Goal: Task Accomplishment & Management: Complete application form

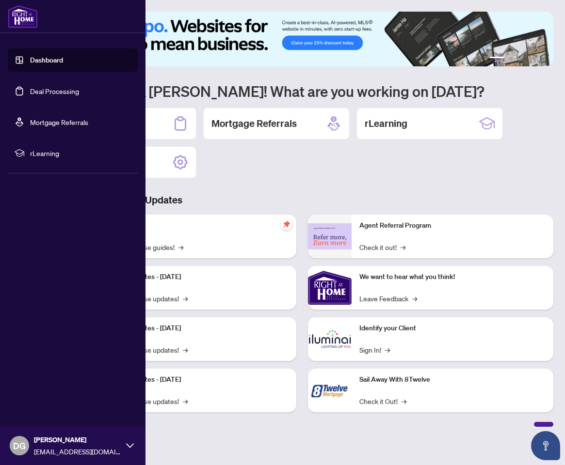
click at [30, 90] on link "Deal Processing" at bounding box center [54, 91] width 49 height 9
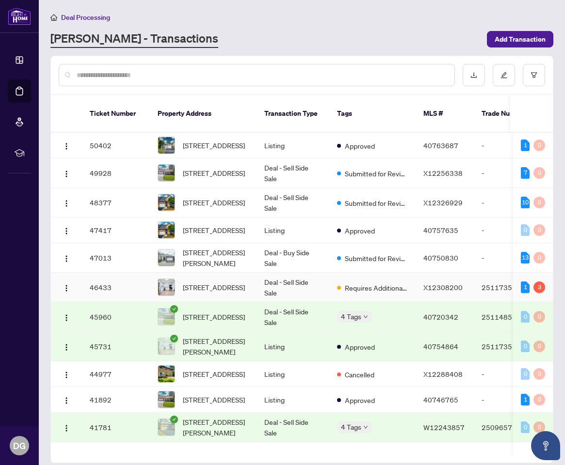
click at [226, 282] on span "[STREET_ADDRESS]" at bounding box center [214, 287] width 62 height 11
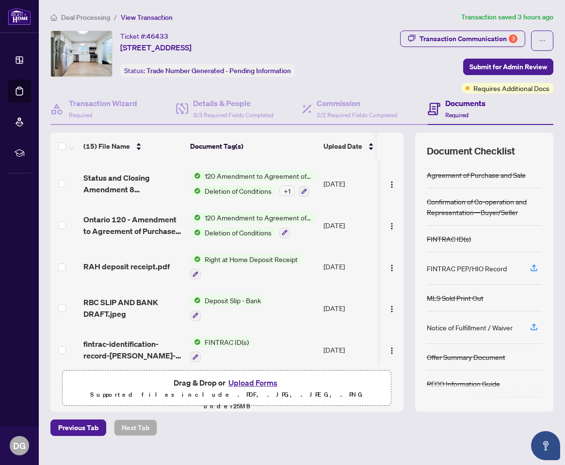
scroll to position [233, 0]
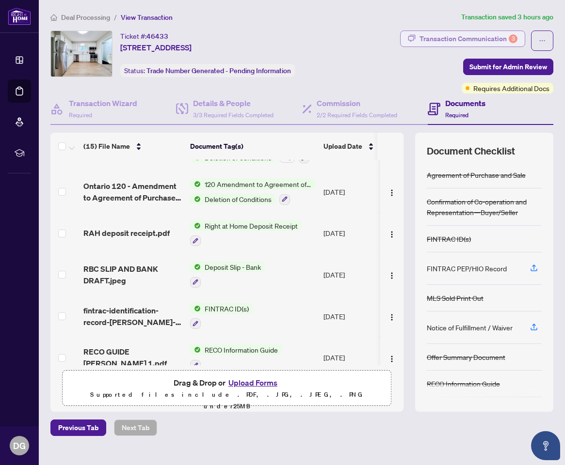
click at [485, 39] on div "Transaction Communication 3" at bounding box center [468, 39] width 98 height 16
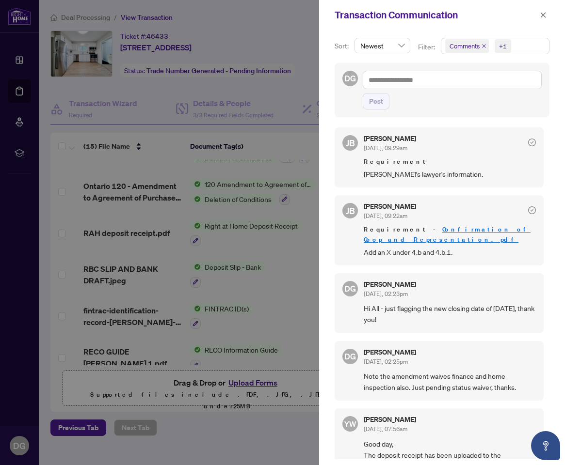
scroll to position [243, 0]
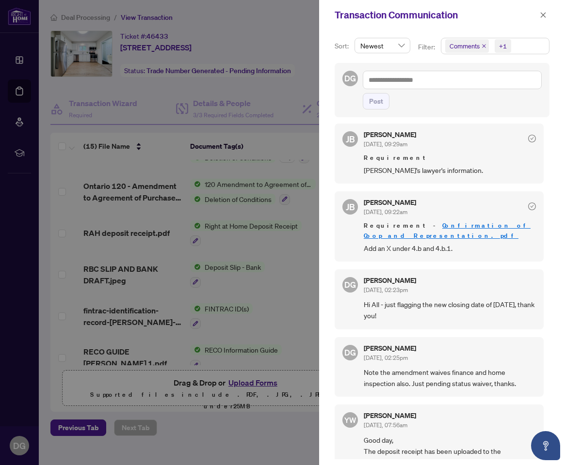
click at [278, 249] on div at bounding box center [282, 232] width 565 height 465
click at [544, 15] on icon "close" at bounding box center [543, 15] width 7 height 7
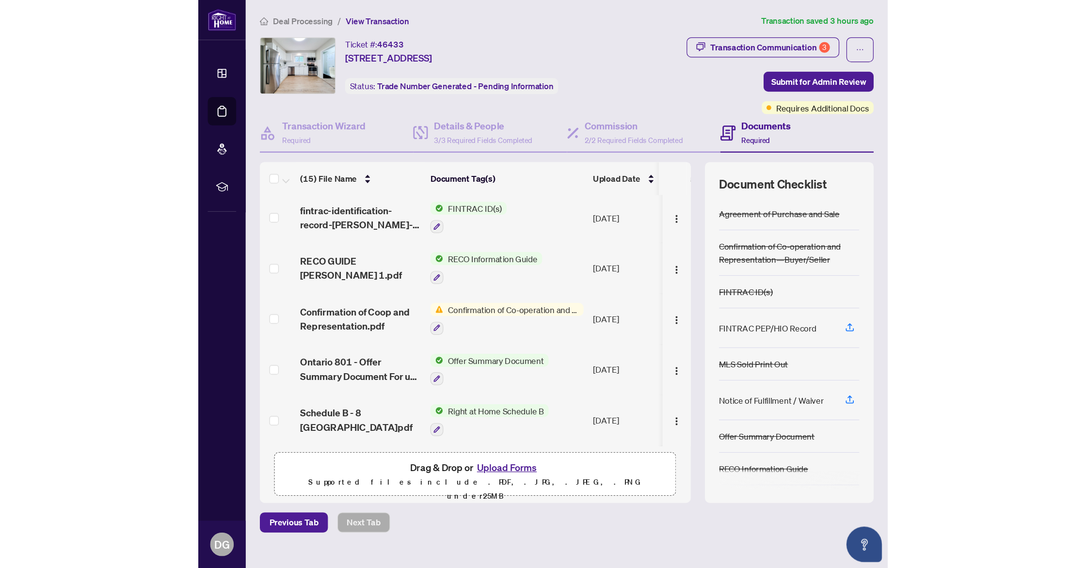
scroll to position [410, 0]
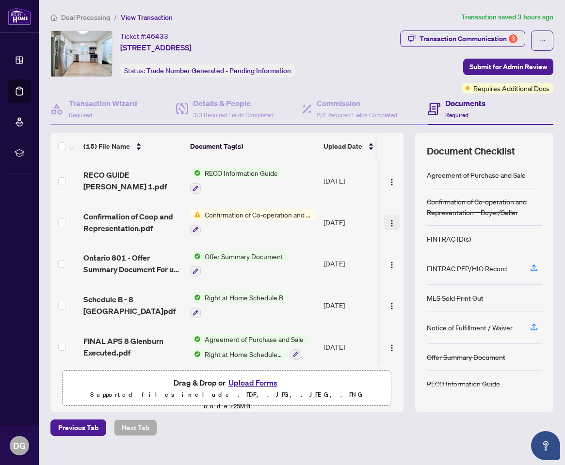
click at [390, 220] on img "button" at bounding box center [392, 224] width 8 height 8
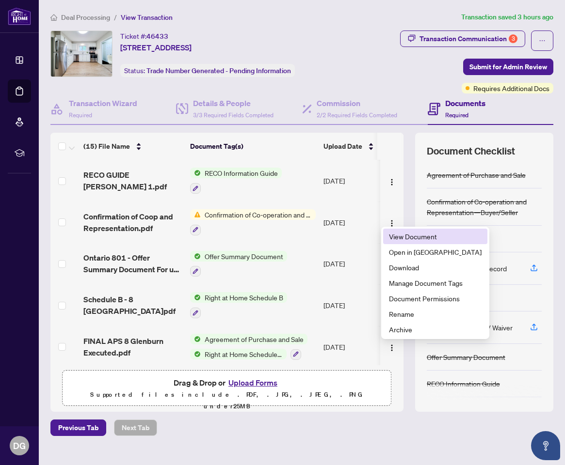
click at [405, 237] on span "View Document" at bounding box center [435, 236] width 93 height 11
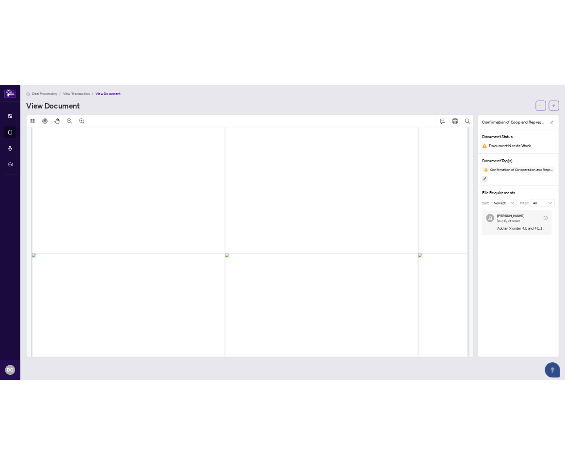
scroll to position [514, 0]
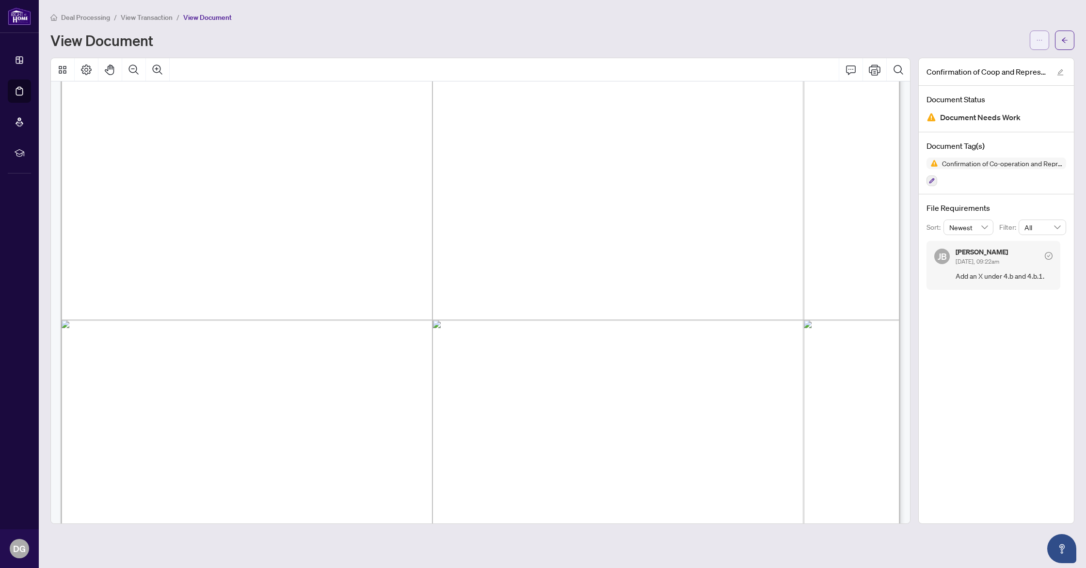
click at [564, 43] on icon "ellipsis" at bounding box center [1039, 40] width 7 height 7
click at [564, 62] on span "Download" at bounding box center [1005, 61] width 74 height 11
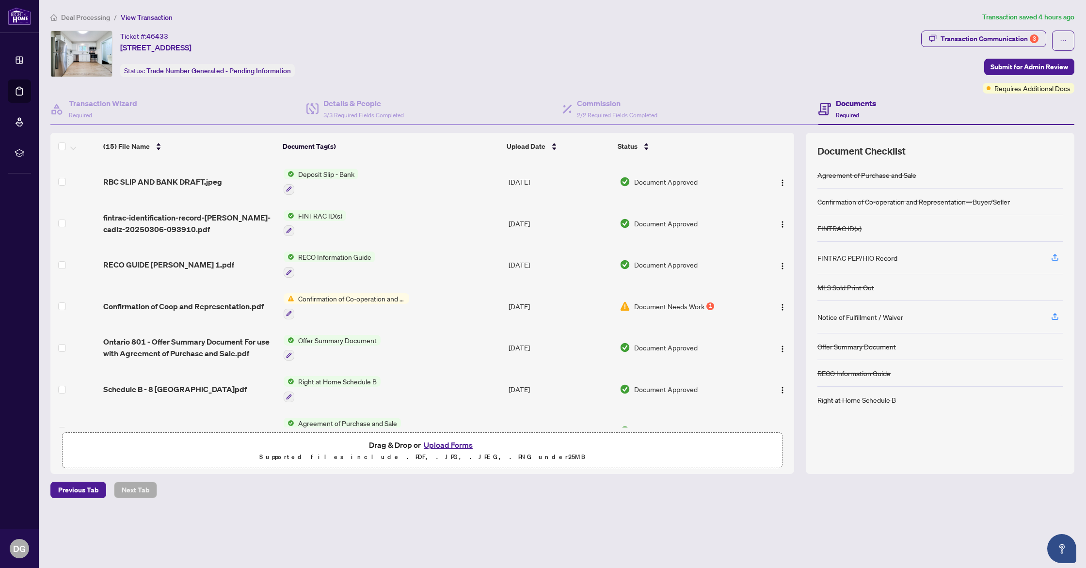
scroll to position [333, 0]
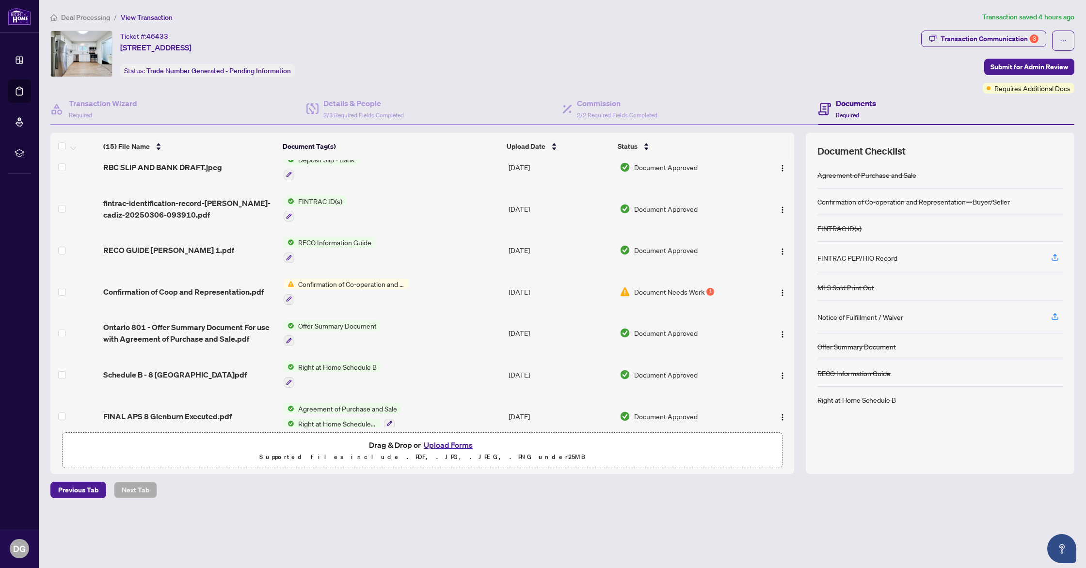
click at [463, 446] on button "Upload Forms" at bounding box center [448, 445] width 55 height 13
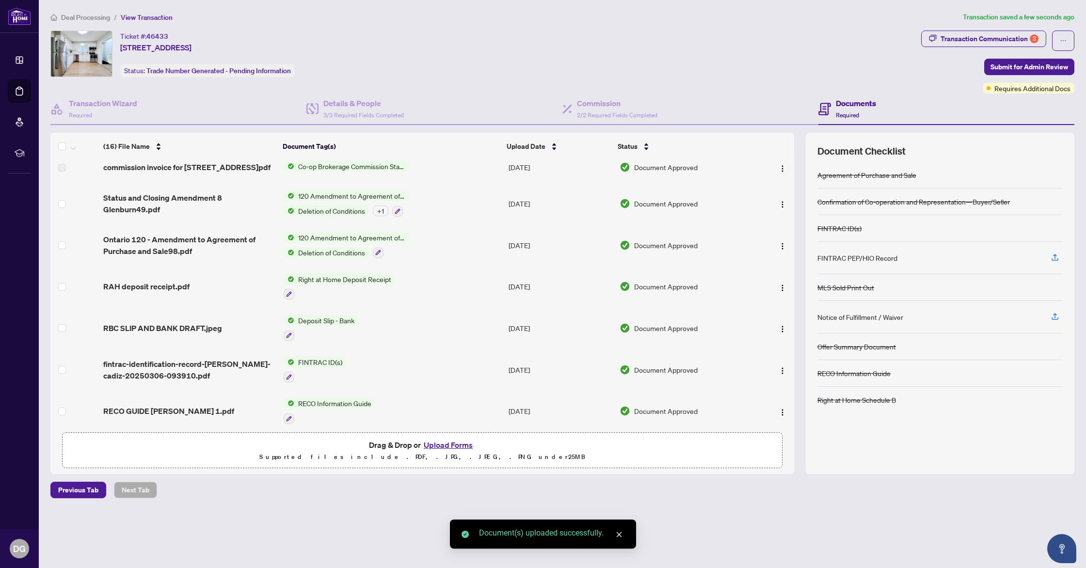
scroll to position [0, 0]
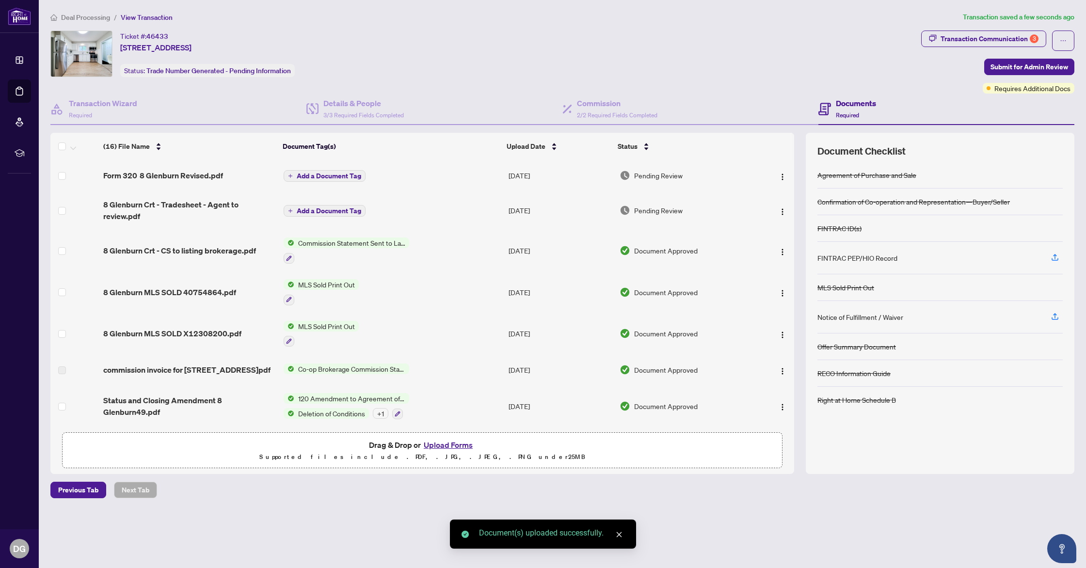
click at [333, 173] on span "Add a Document Tag" at bounding box center [329, 176] width 64 height 7
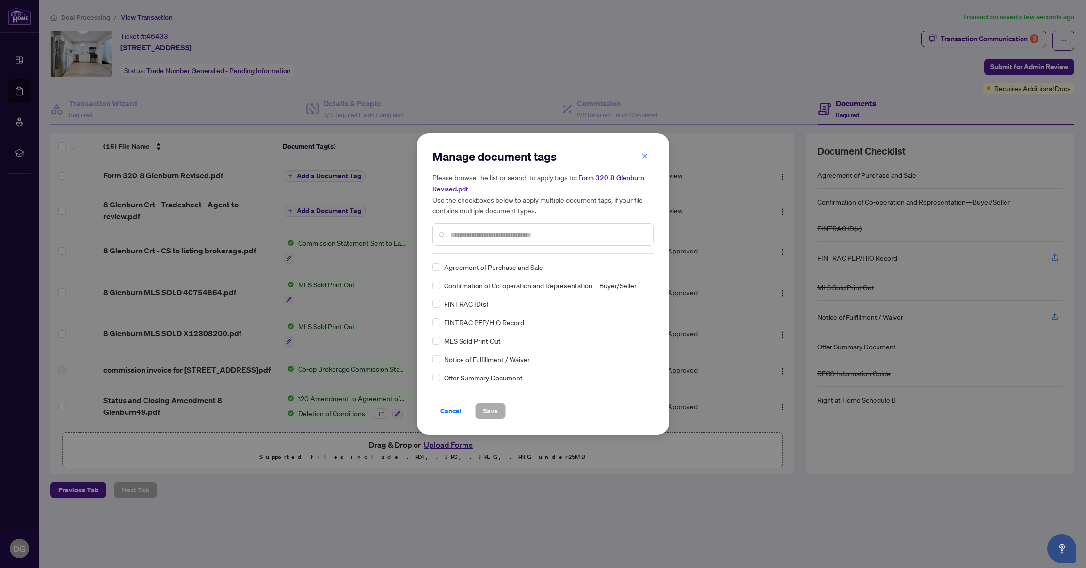
click at [558, 230] on input "text" at bounding box center [547, 234] width 195 height 11
click at [564, 289] on span "Confirmation of Co-operation and Representation—Buyer/Seller" at bounding box center [540, 285] width 192 height 11
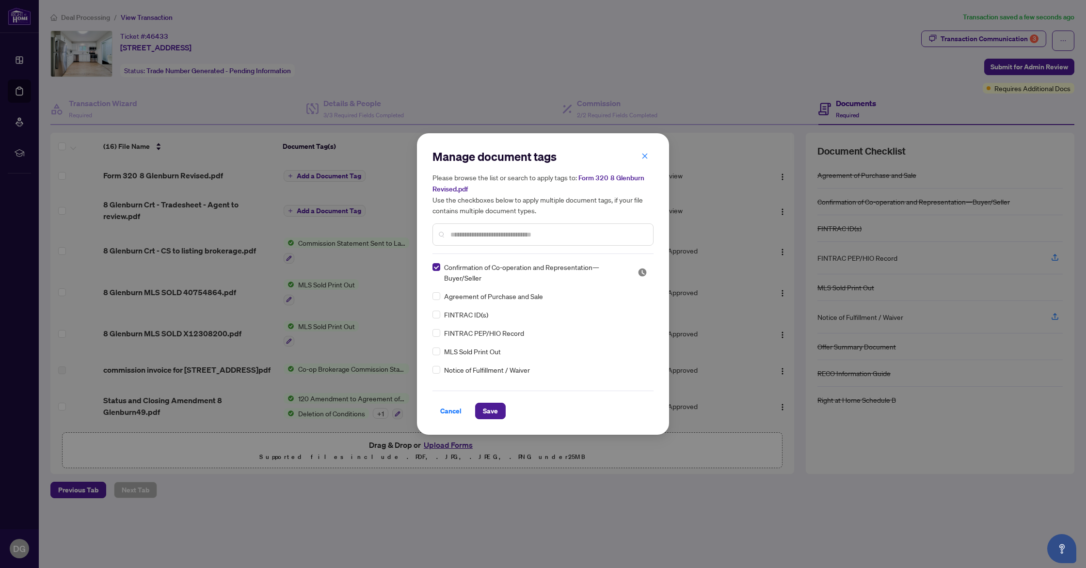
drag, startPoint x: 489, startPoint y: 415, endPoint x: 483, endPoint y: 391, distance: 25.0
click at [489, 415] on span "Save" at bounding box center [490, 411] width 15 height 16
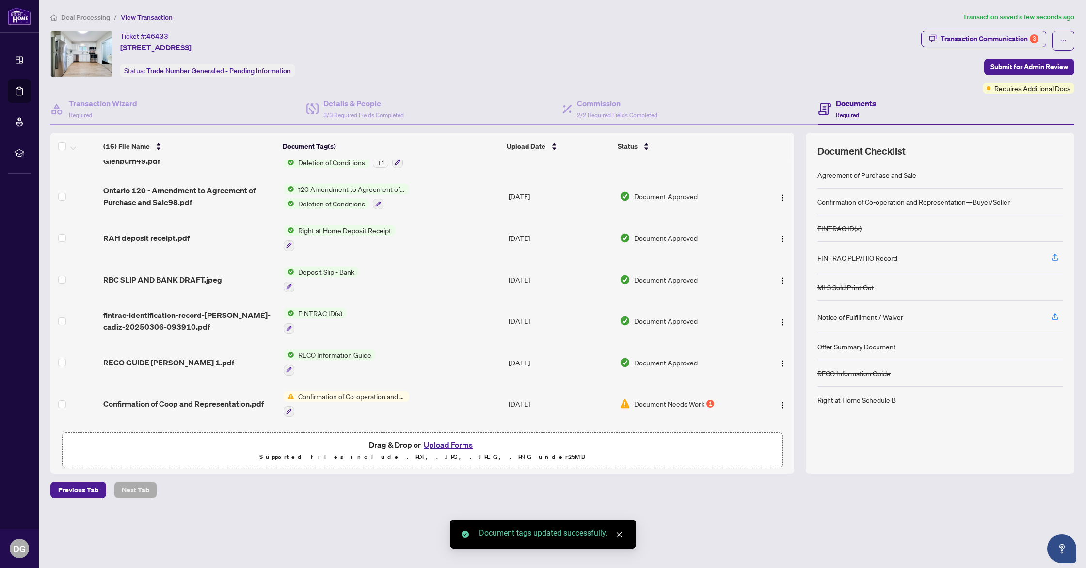
scroll to position [302, 0]
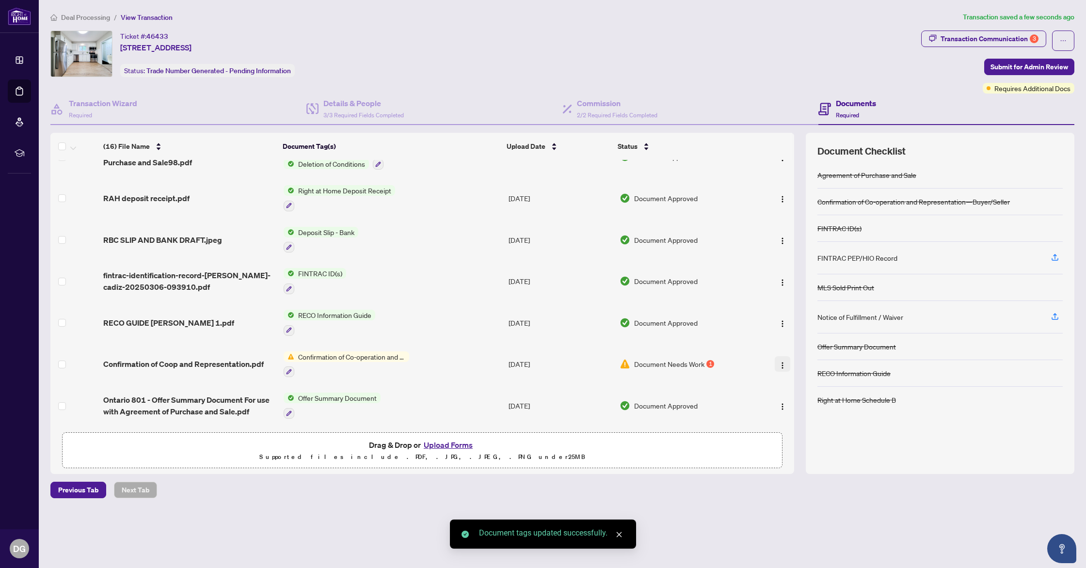
click at [564, 362] on img "button" at bounding box center [783, 366] width 8 height 8
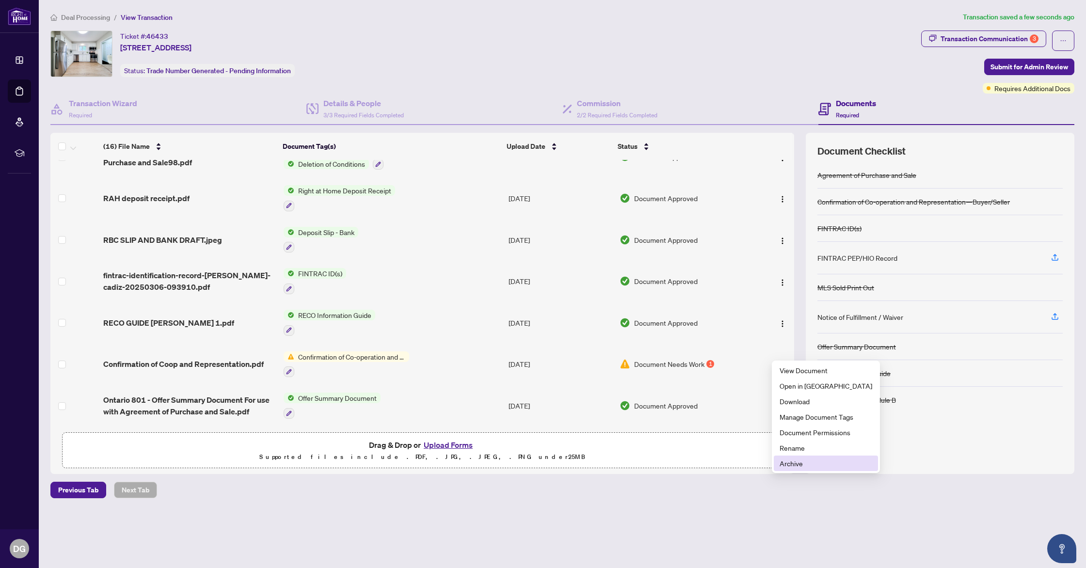
click at [564, 461] on span "Archive" at bounding box center [826, 463] width 93 height 11
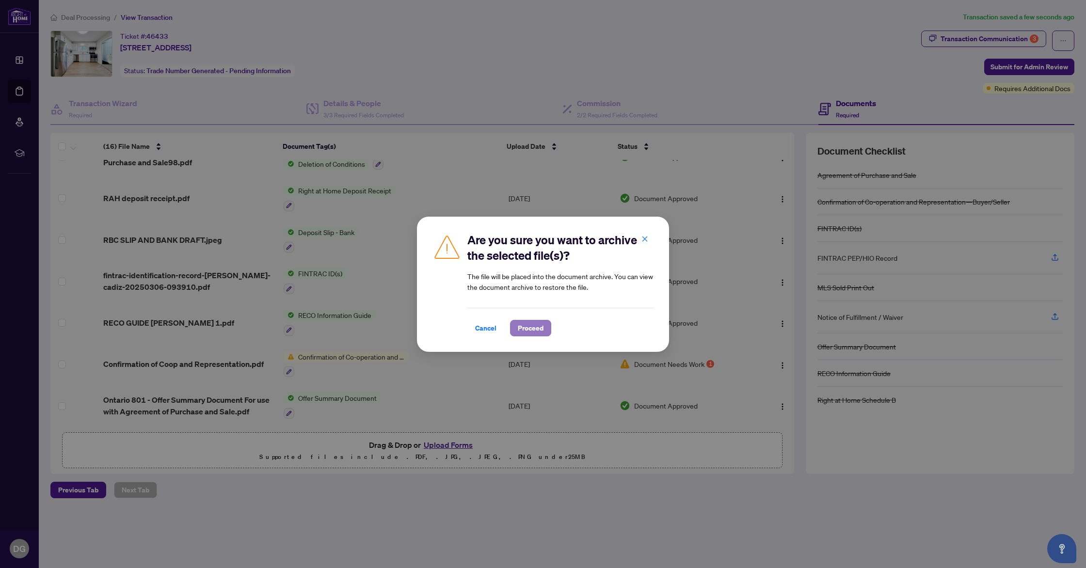
click at [528, 329] on span "Proceed" at bounding box center [531, 328] width 26 height 16
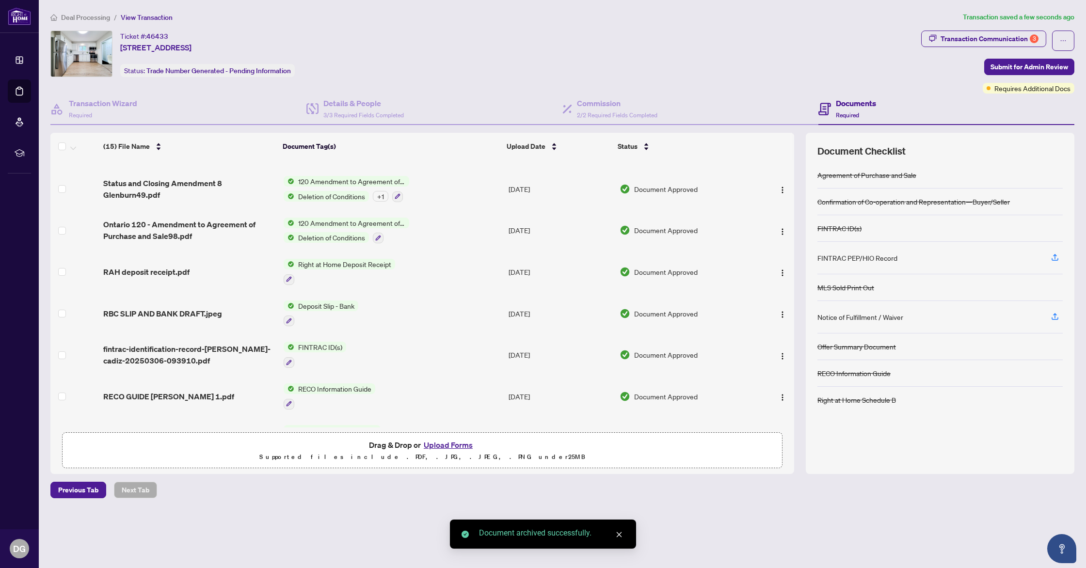
scroll to position [0, 0]
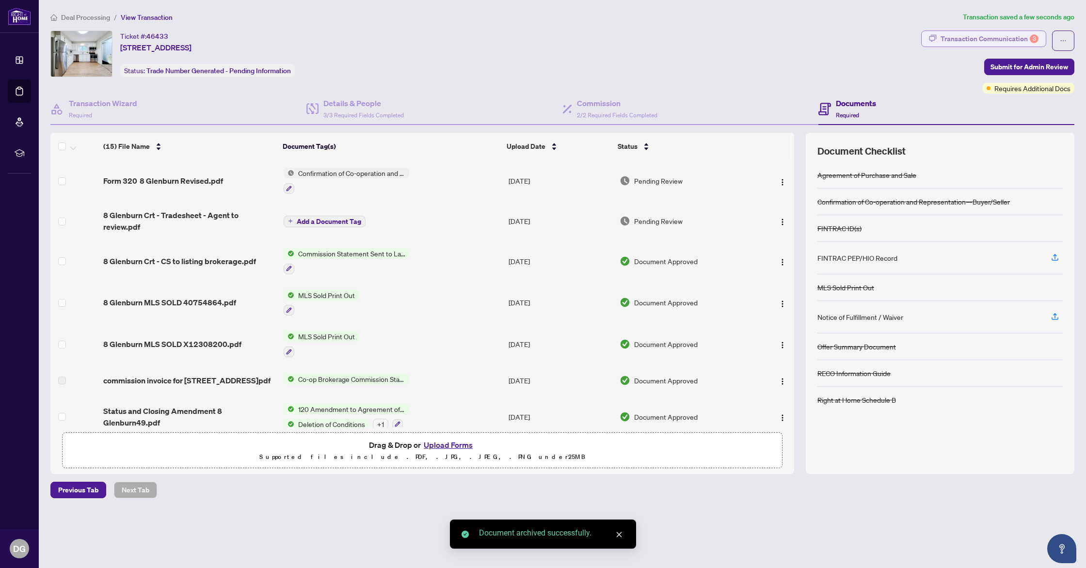
click at [564, 41] on div "Transaction Communication 3" at bounding box center [990, 39] width 98 height 16
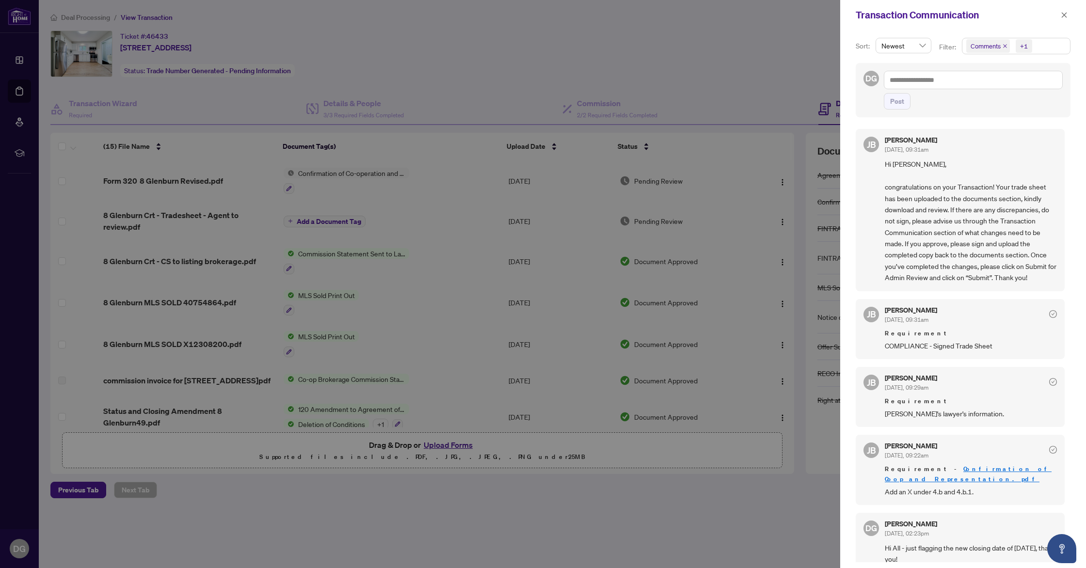
click at [564, 66] on div at bounding box center [543, 284] width 1086 height 568
click at [564, 465] on div at bounding box center [543, 284] width 1086 height 568
click at [564, 16] on icon "close" at bounding box center [1064, 15] width 7 height 7
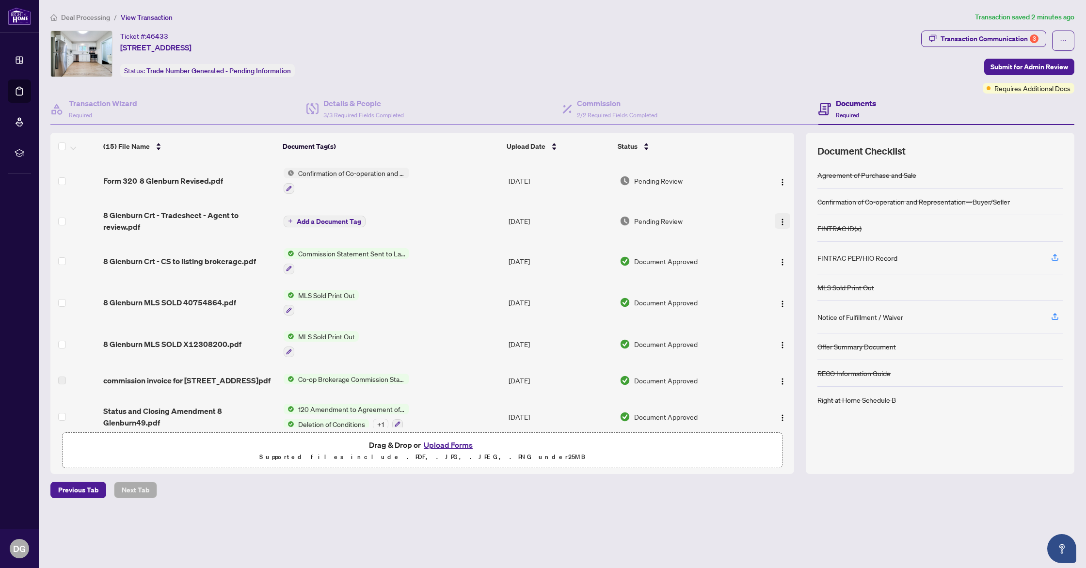
click at [564, 218] on img "button" at bounding box center [783, 222] width 8 height 8
click at [564, 267] on span "Download" at bounding box center [826, 266] width 93 height 11
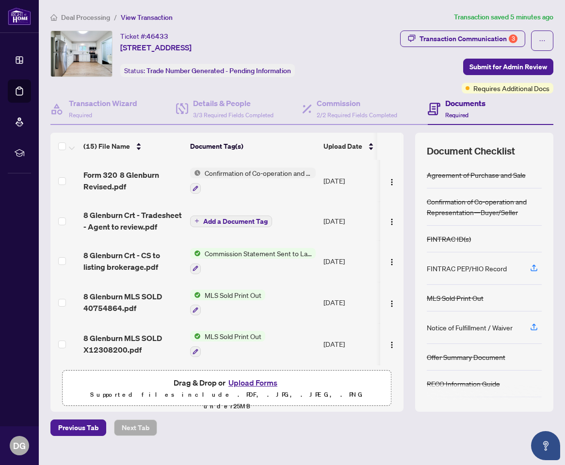
click at [225, 221] on span "Add a Document Tag" at bounding box center [235, 221] width 64 height 7
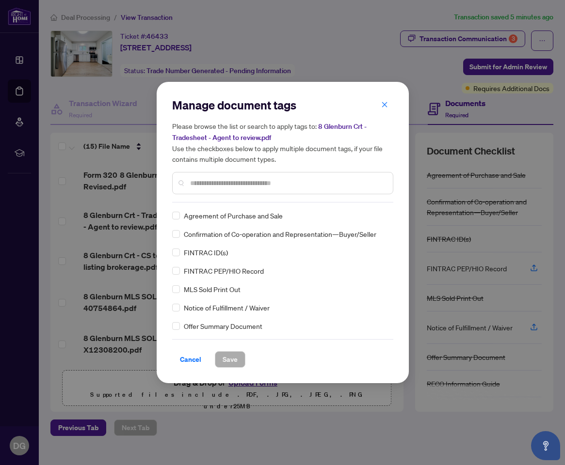
drag, startPoint x: 193, startPoint y: 356, endPoint x: 241, endPoint y: 335, distance: 52.3
click at [193, 356] on span "Cancel" at bounding box center [190, 360] width 21 height 16
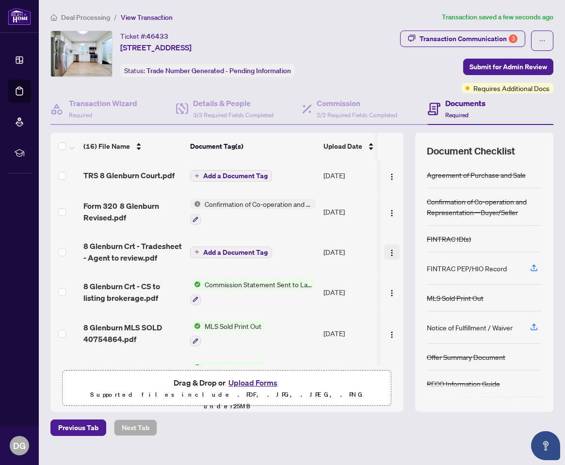
click at [389, 251] on img "button" at bounding box center [392, 253] width 8 height 8
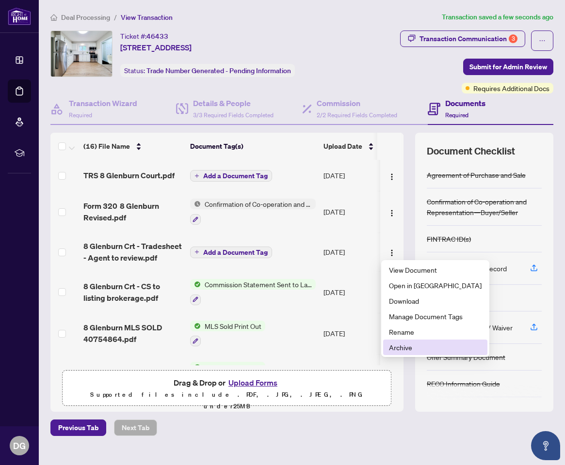
click at [404, 350] on span "Archive" at bounding box center [435, 347] width 93 height 11
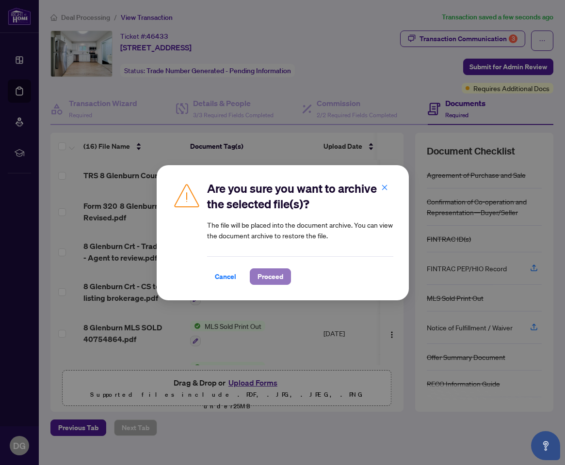
click at [270, 276] on span "Proceed" at bounding box center [270, 277] width 26 height 16
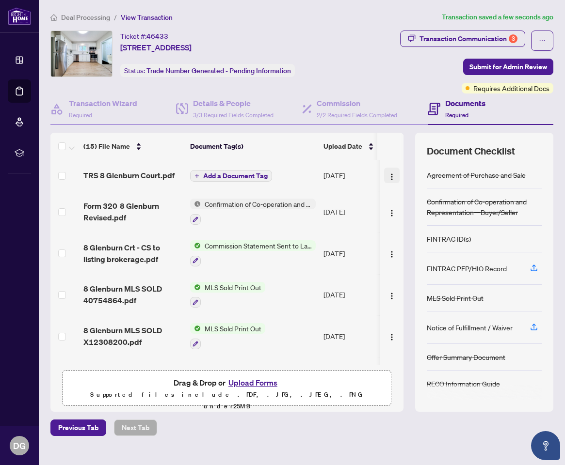
click at [389, 174] on img "button" at bounding box center [392, 177] width 8 height 8
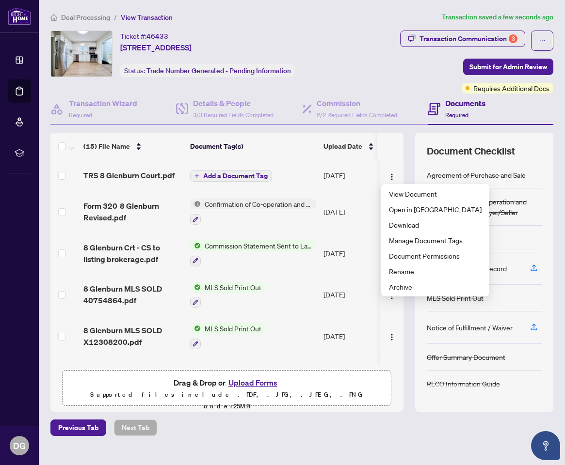
click at [248, 175] on span "Add a Document Tag" at bounding box center [235, 176] width 64 height 7
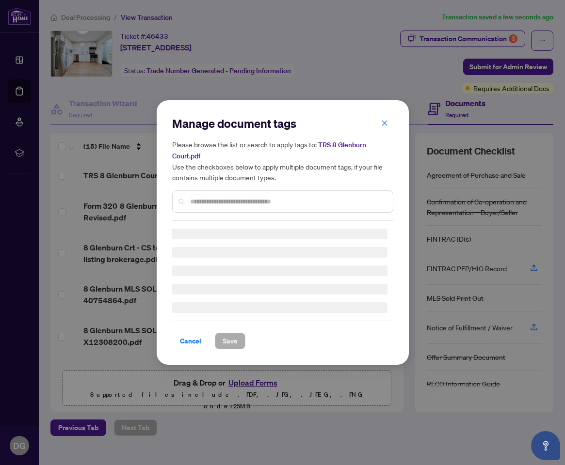
click at [252, 195] on div at bounding box center [282, 202] width 221 height 22
click at [252, 197] on input "text" at bounding box center [287, 201] width 195 height 11
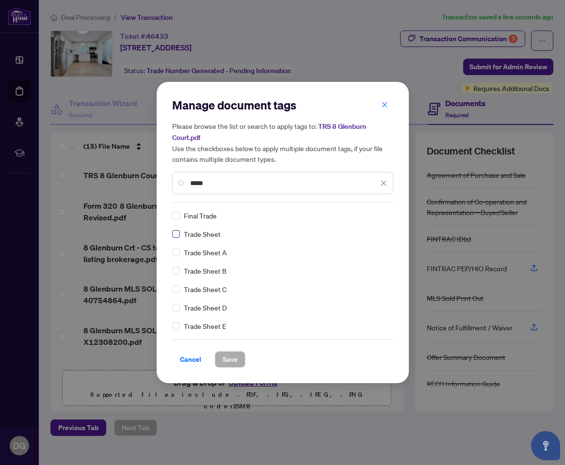
type input "*****"
click at [232, 357] on span "Save" at bounding box center [230, 360] width 15 height 16
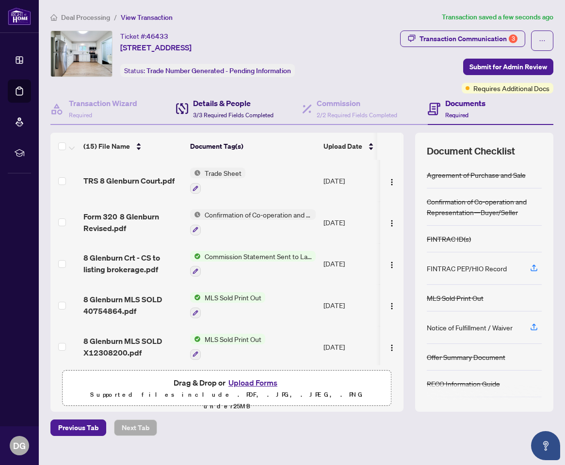
click at [236, 106] on h4 "Details & People" at bounding box center [233, 103] width 80 height 12
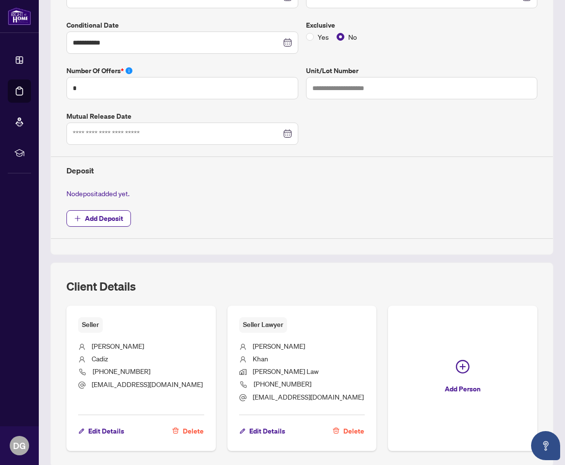
scroll to position [284, 0]
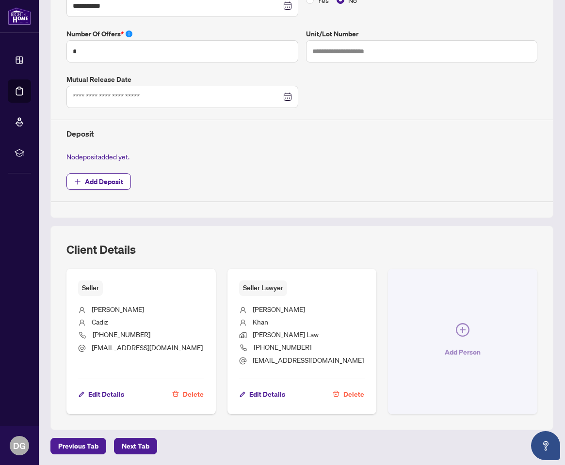
click at [465, 328] on icon "plus-circle" at bounding box center [463, 330] width 14 height 14
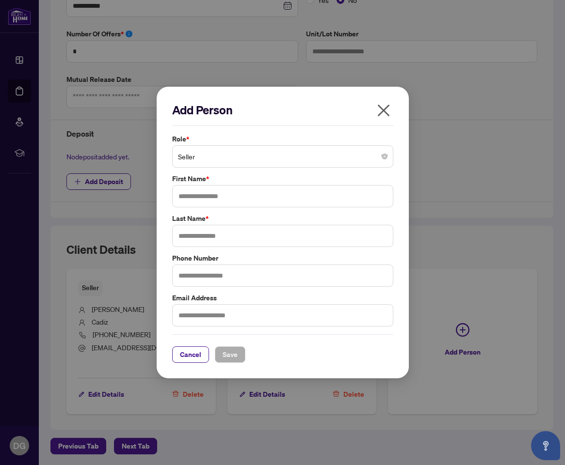
click at [241, 160] on span "Seller" at bounding box center [282, 156] width 209 height 18
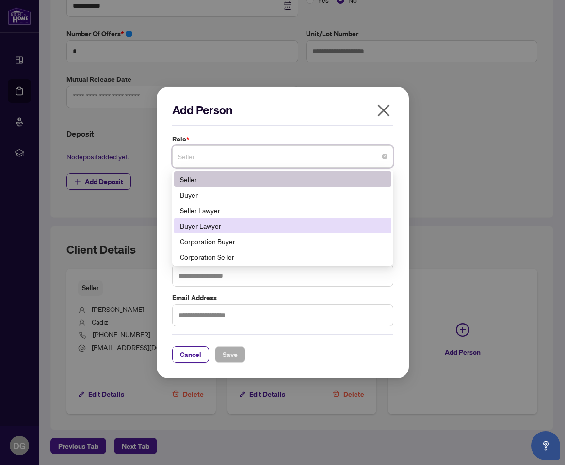
click at [236, 226] on div "Buyer Lawyer" at bounding box center [283, 226] width 206 height 11
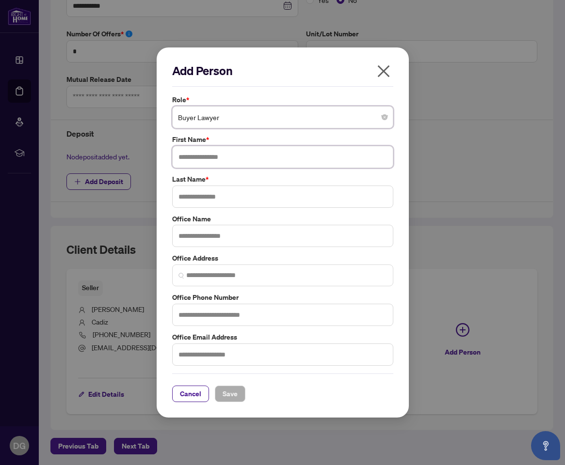
click at [235, 160] on input "text" at bounding box center [282, 157] width 221 height 22
type input "*****"
click at [261, 196] on input "text" at bounding box center [282, 197] width 221 height 22
type input "****"
click at [252, 352] on input "text" at bounding box center [282, 355] width 221 height 22
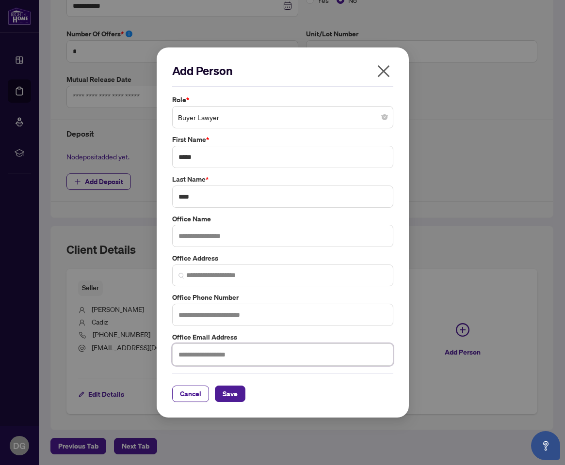
paste input "**********"
type input "**********"
click at [240, 240] on input "text" at bounding box center [282, 236] width 221 height 22
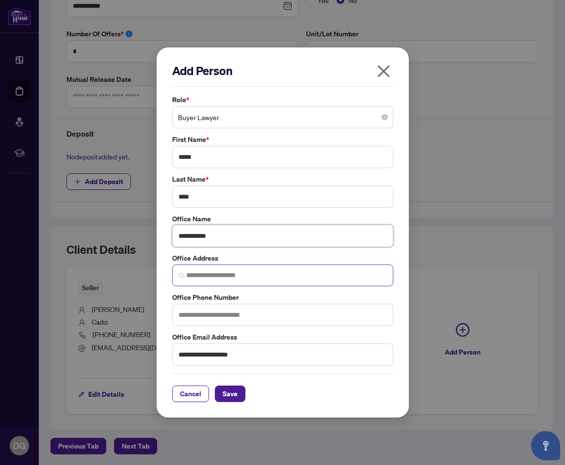
type input "**********"
click at [279, 277] on input "search" at bounding box center [286, 276] width 201 height 10
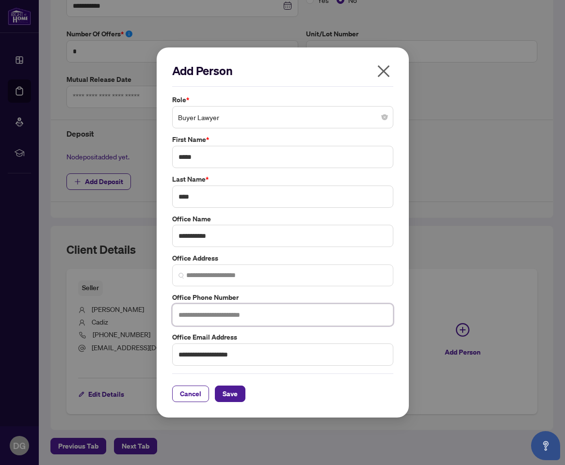
click at [209, 312] on input "text" at bounding box center [282, 315] width 221 height 22
paste input "**********"
type input "**********"
click at [231, 393] on span "Save" at bounding box center [230, 394] width 15 height 16
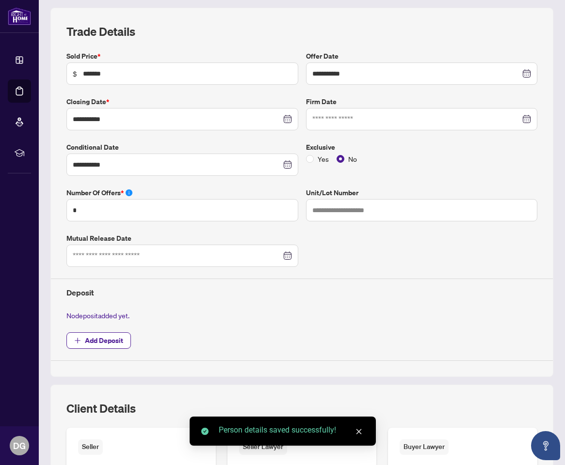
scroll to position [56, 0]
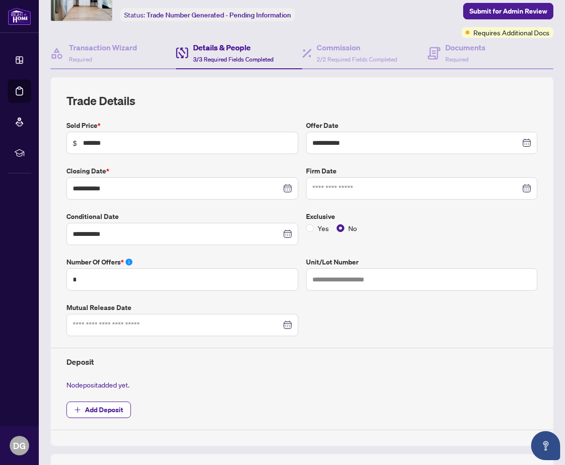
drag, startPoint x: 369, startPoint y: 197, endPoint x: 369, endPoint y: 192, distance: 5.8
click at [369, 195] on div at bounding box center [422, 188] width 232 height 22
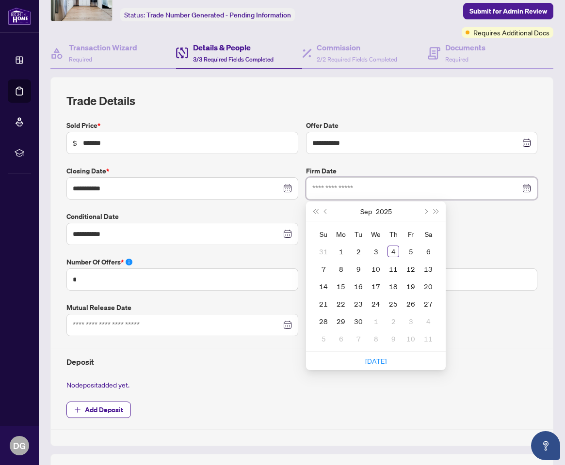
click at [369, 192] on input at bounding box center [416, 188] width 208 height 11
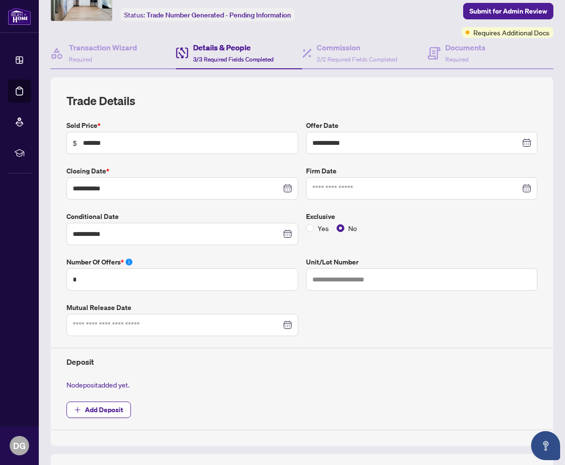
drag, startPoint x: 487, startPoint y: 234, endPoint x: 476, endPoint y: 230, distance: 11.8
click at [487, 234] on div "Exclusive Yes No" at bounding box center [422, 228] width 240 height 34
click at [374, 190] on input at bounding box center [416, 188] width 208 height 11
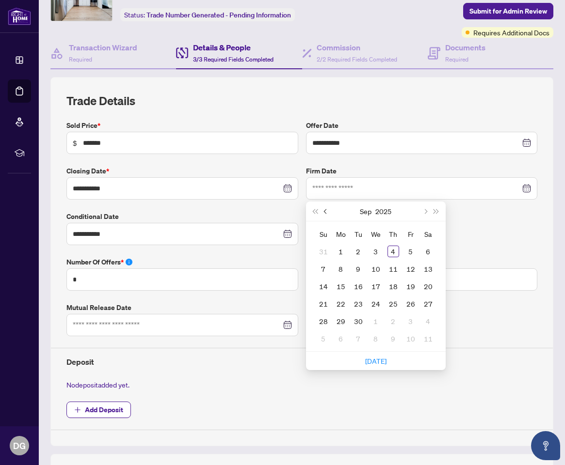
click at [326, 211] on span "Previous month (PageUp)" at bounding box center [325, 211] width 5 height 5
click at [394, 286] on div "14" at bounding box center [393, 287] width 12 height 12
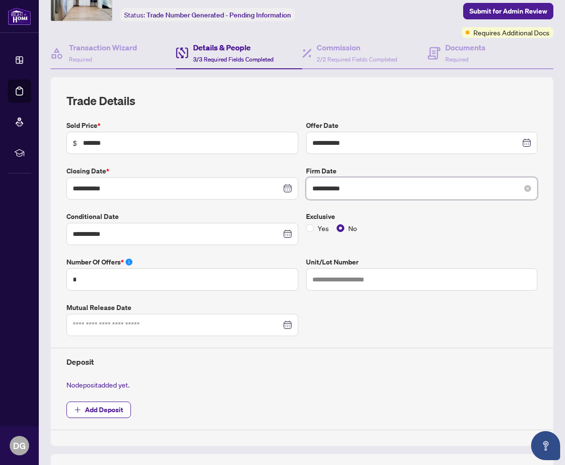
click at [334, 187] on input "**********" at bounding box center [416, 188] width 208 height 11
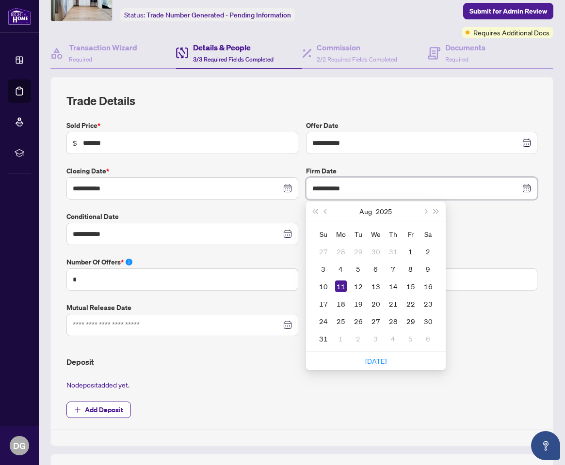
type input "**********"
click at [495, 217] on label "Exclusive" at bounding box center [422, 216] width 232 height 11
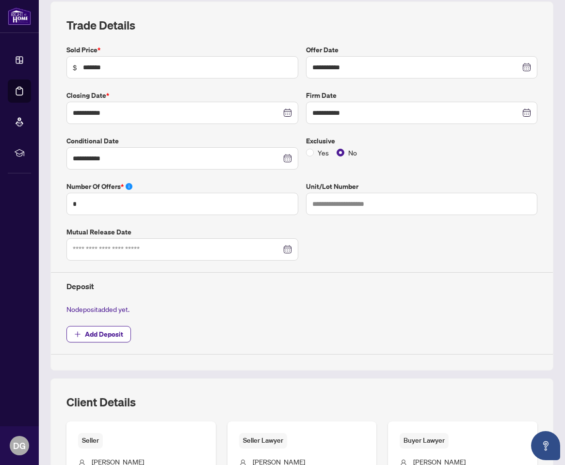
scroll to position [0, 0]
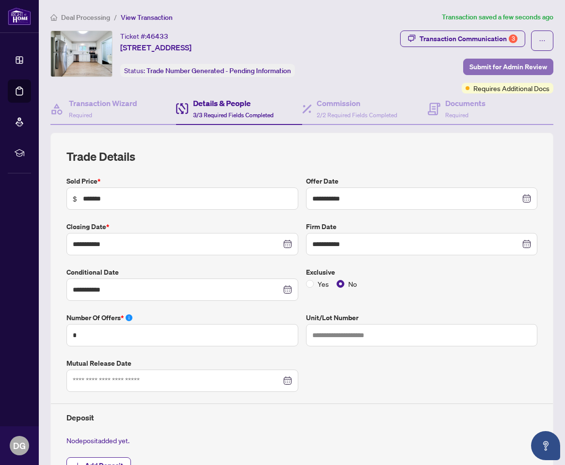
click at [516, 65] on span "Submit for Admin Review" at bounding box center [508, 67] width 78 height 16
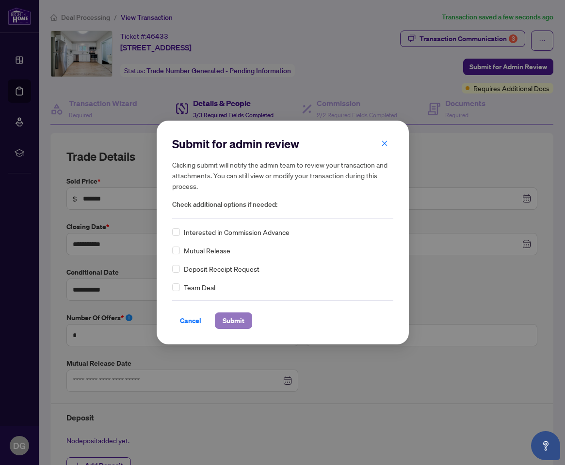
click at [235, 322] on span "Submit" at bounding box center [234, 321] width 22 height 16
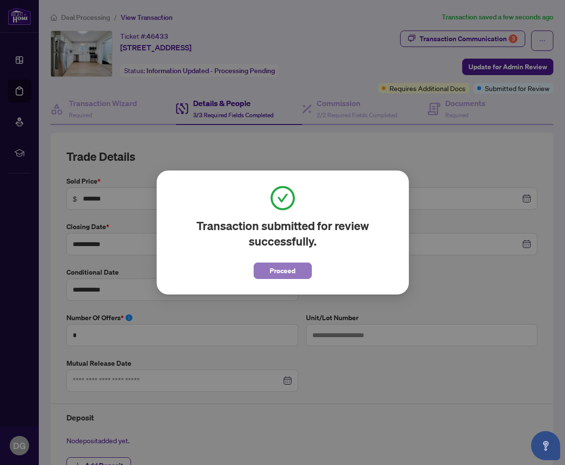
click at [280, 270] on span "Proceed" at bounding box center [283, 271] width 26 height 16
